Goal: Find specific page/section: Find specific page/section

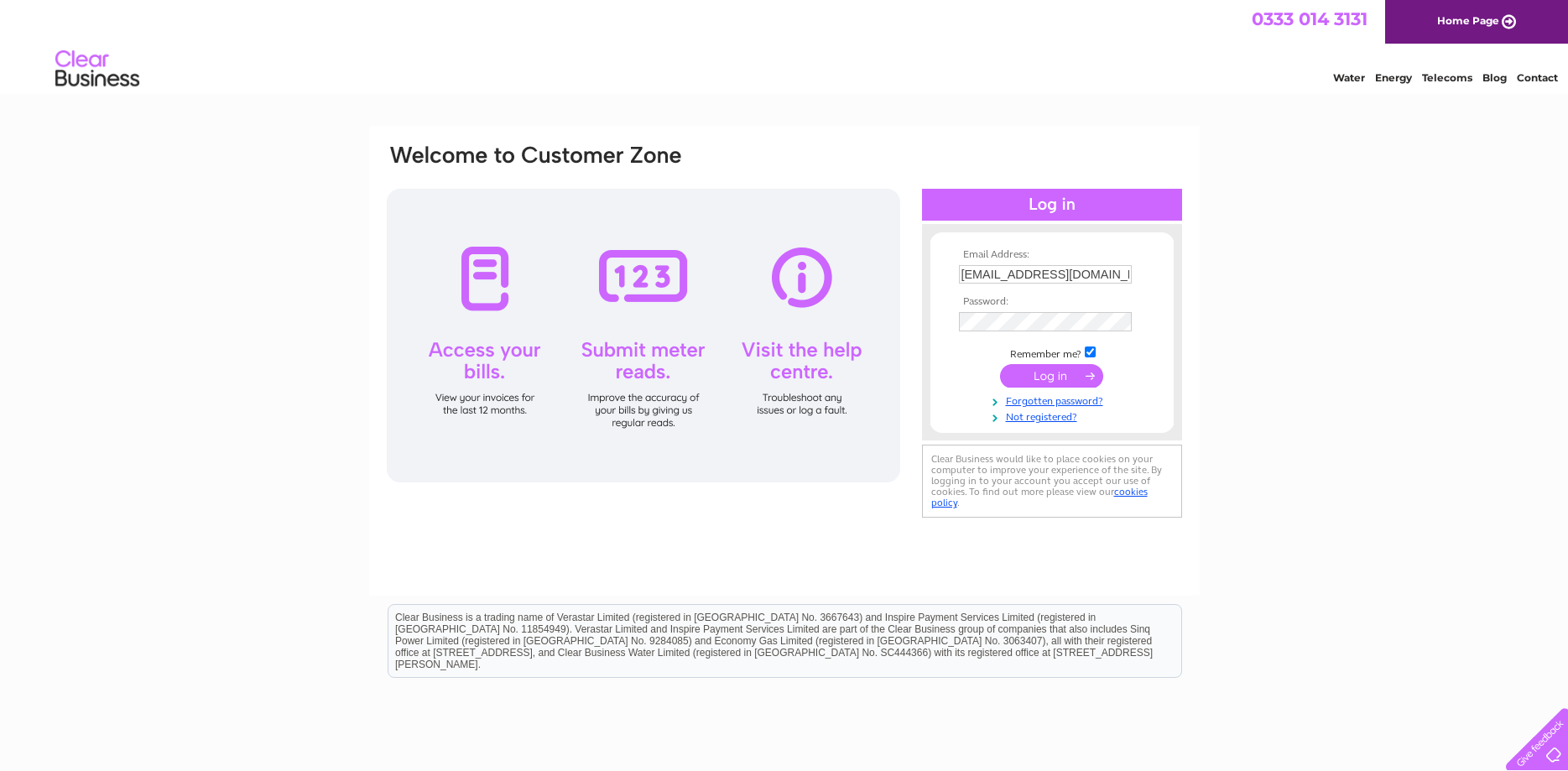
click at [1058, 385] on input "submit" at bounding box center [1051, 376] width 103 height 24
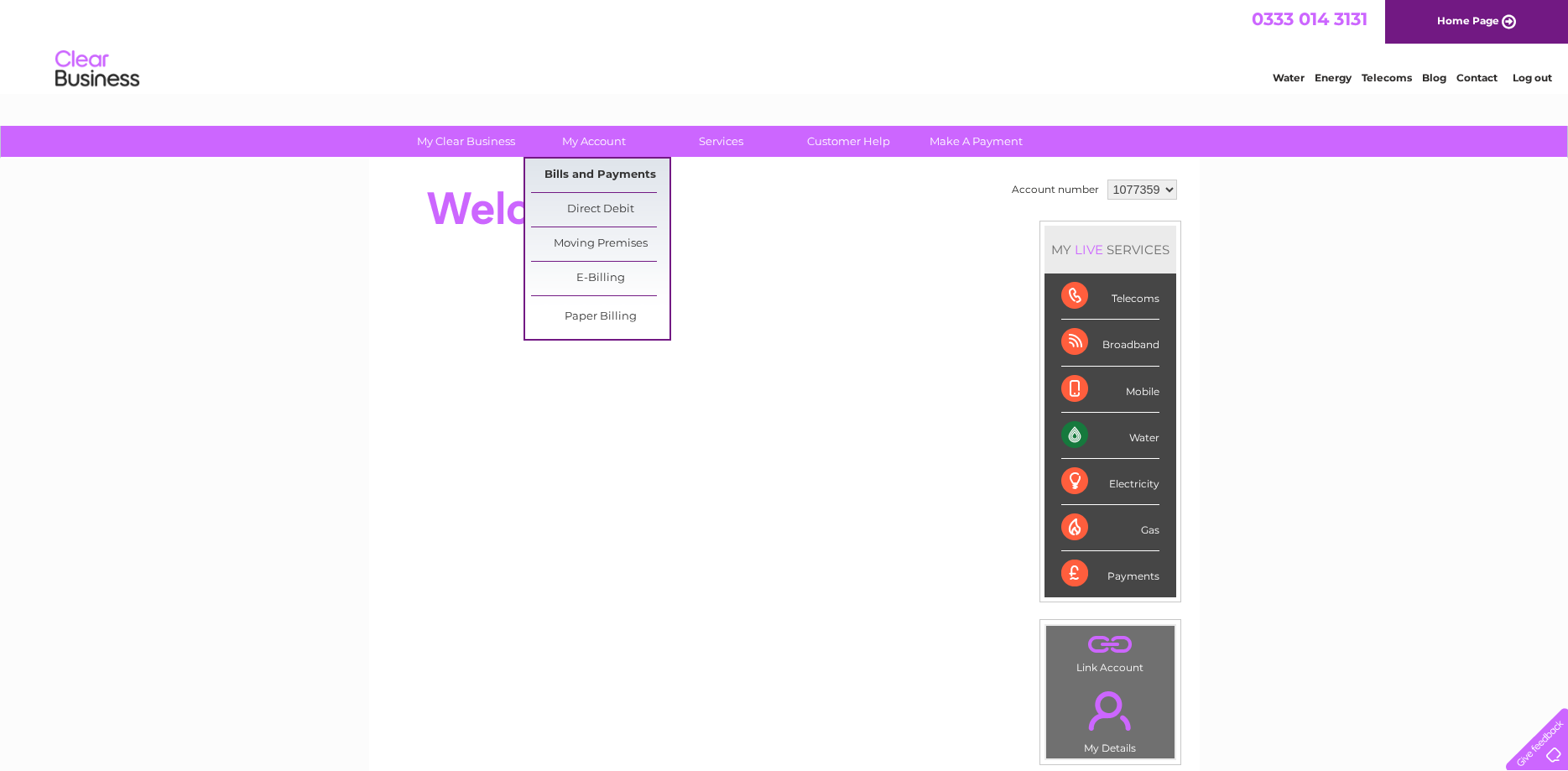
click at [603, 174] on link "Bills and Payments" at bounding box center [600, 175] width 139 height 33
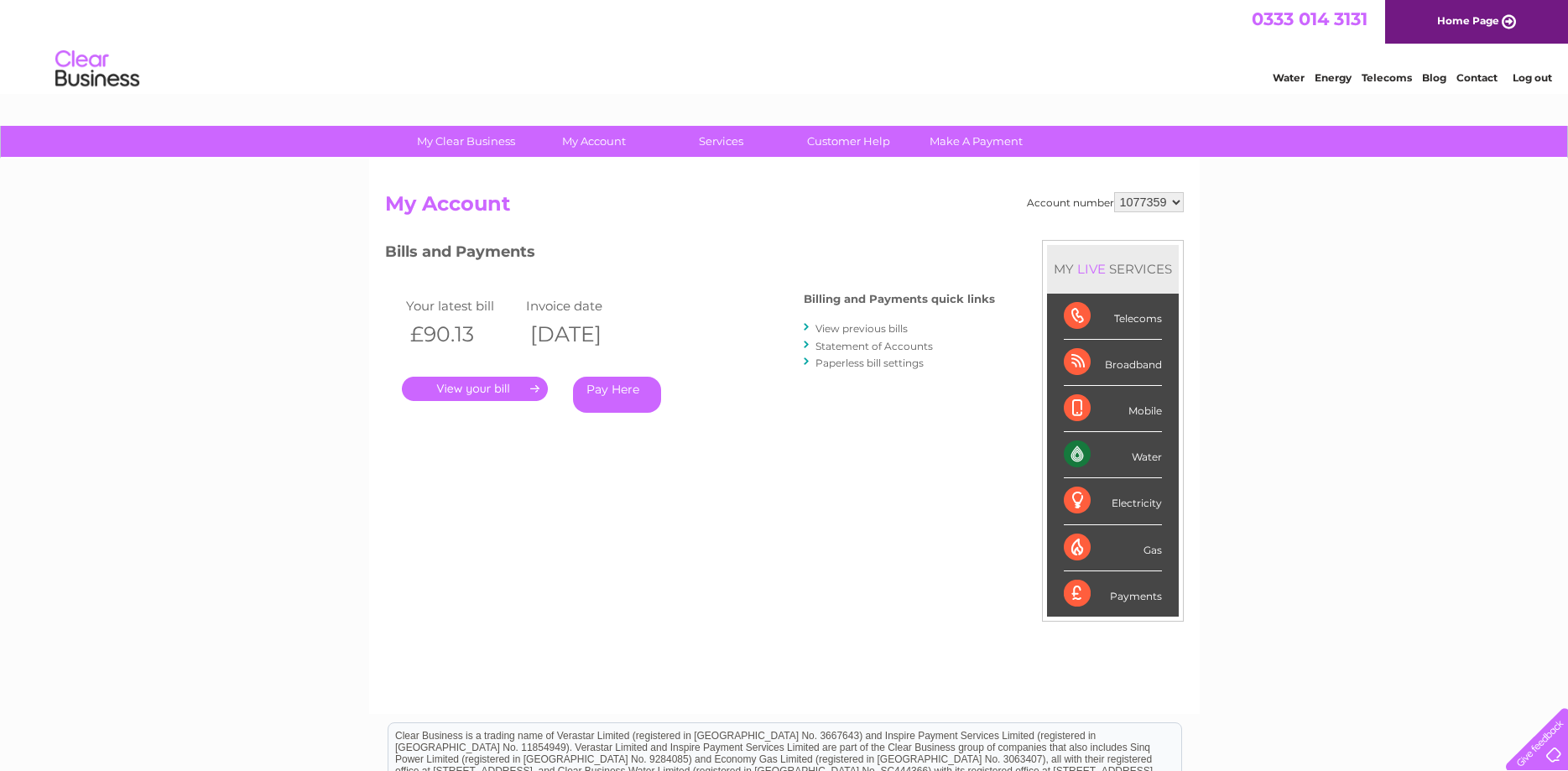
click at [485, 388] on link "." at bounding box center [475, 388] width 146 height 25
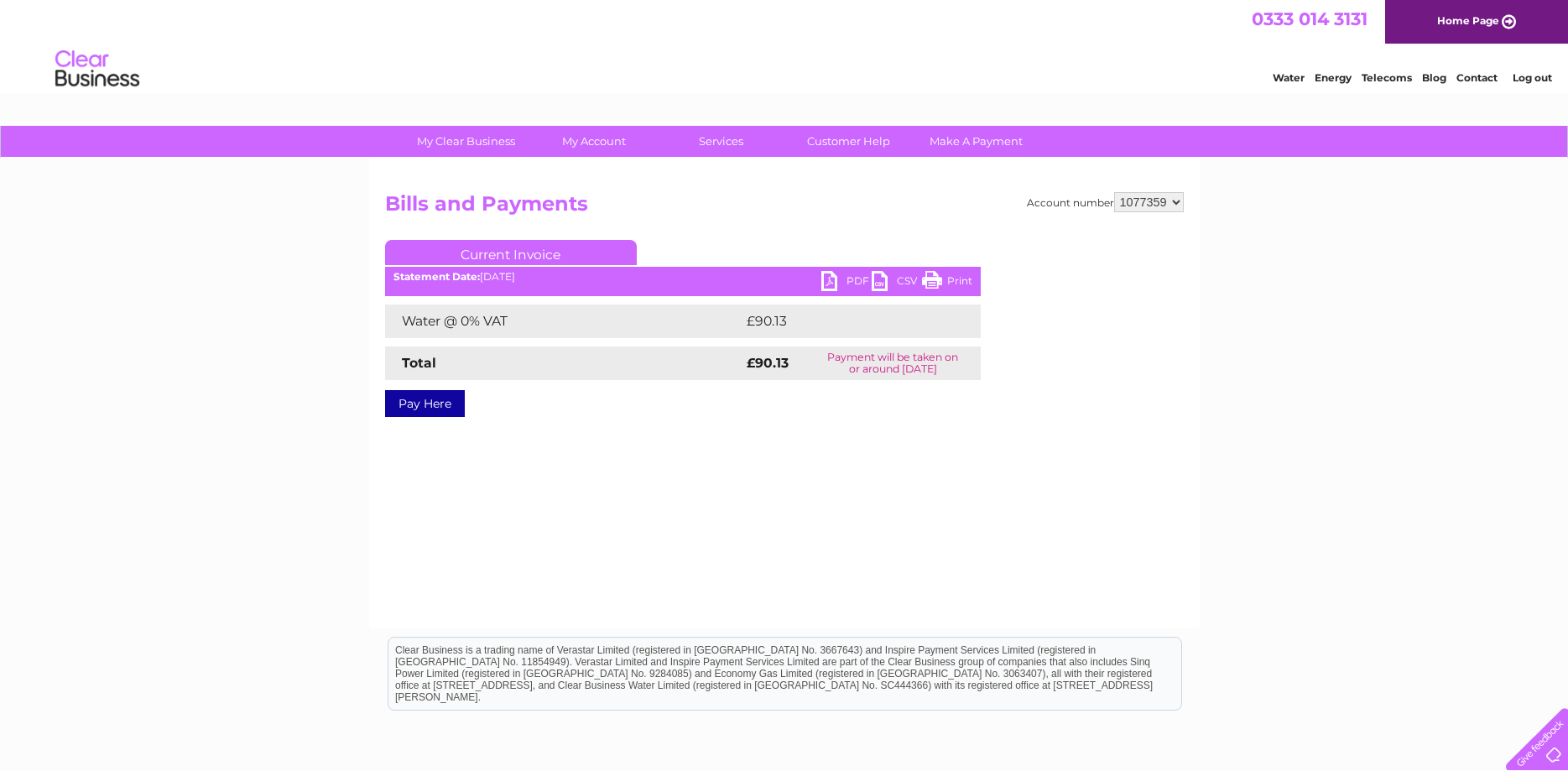
click at [835, 280] on link "PDF" at bounding box center [846, 283] width 50 height 25
